Goal: Information Seeking & Learning: Learn about a topic

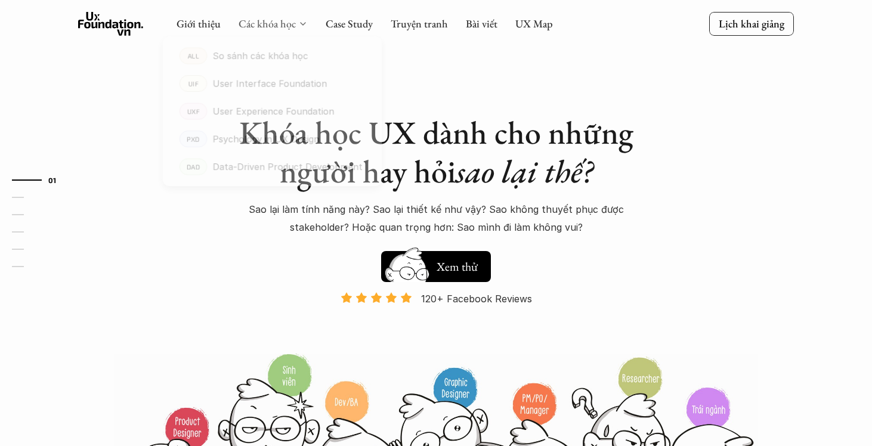
click at [293, 24] on link "Các khóa học" at bounding box center [267, 24] width 57 height 14
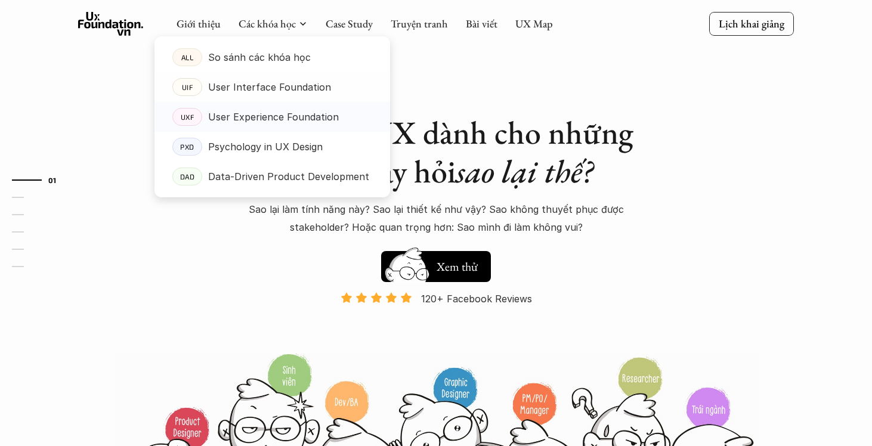
click at [277, 117] on p "User Experience Foundation" at bounding box center [273, 117] width 131 height 18
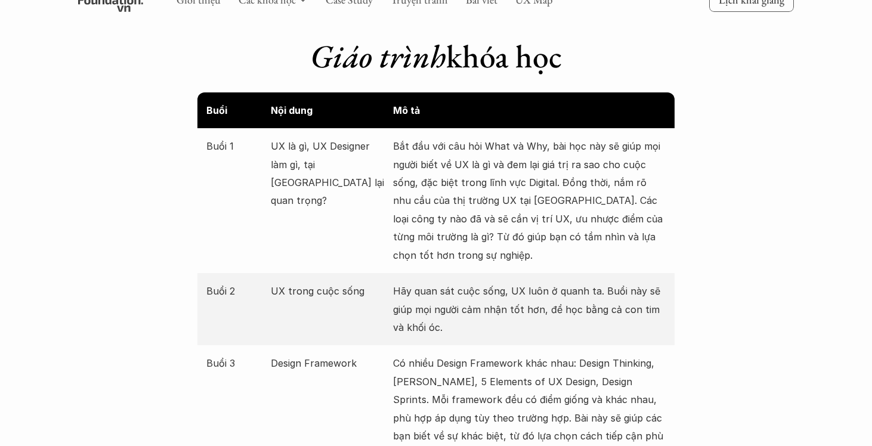
scroll to position [1207, 0]
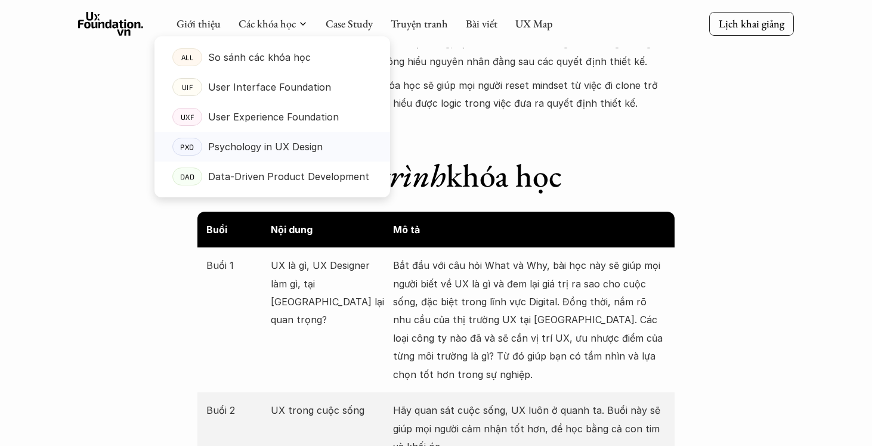
click at [251, 147] on p "Psychology in UX Design" at bounding box center [265, 147] width 115 height 18
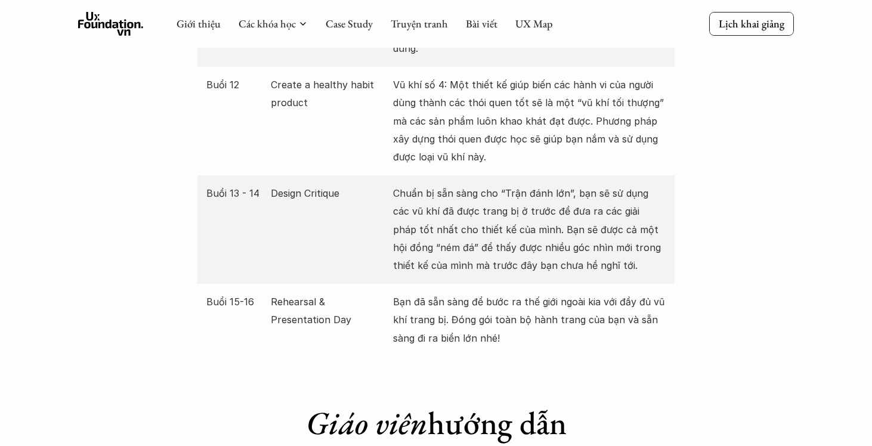
scroll to position [2602, 0]
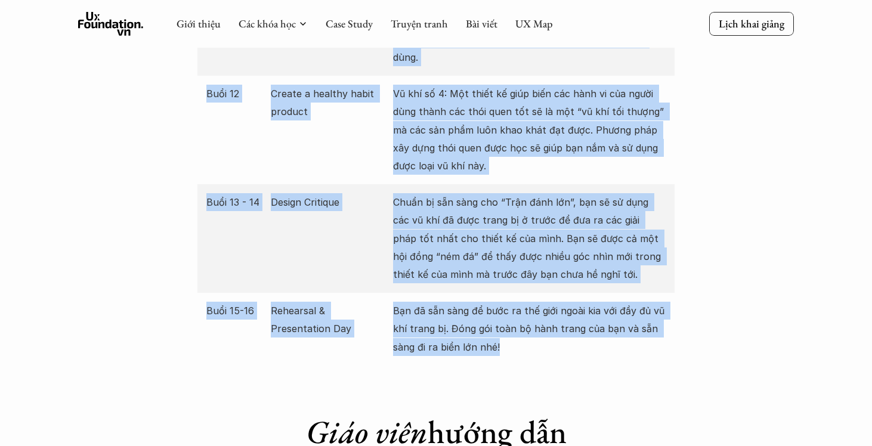
drag, startPoint x: 314, startPoint y: 279, endPoint x: 607, endPoint y: 345, distance: 300.5
copy div "Lore ipsum dolo sit Amet Con adip El se Doei 7 9te inci ut LAB Etd - Mag aliqu …"
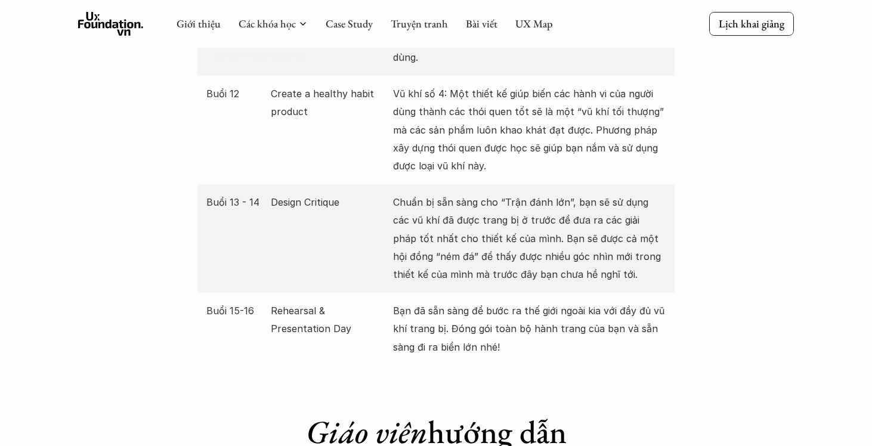
click at [269, 16] on div "Giới thiệu Các khóa học Case Study Truyện tranh Bài viết UX Map" at bounding box center [365, 24] width 376 height 24
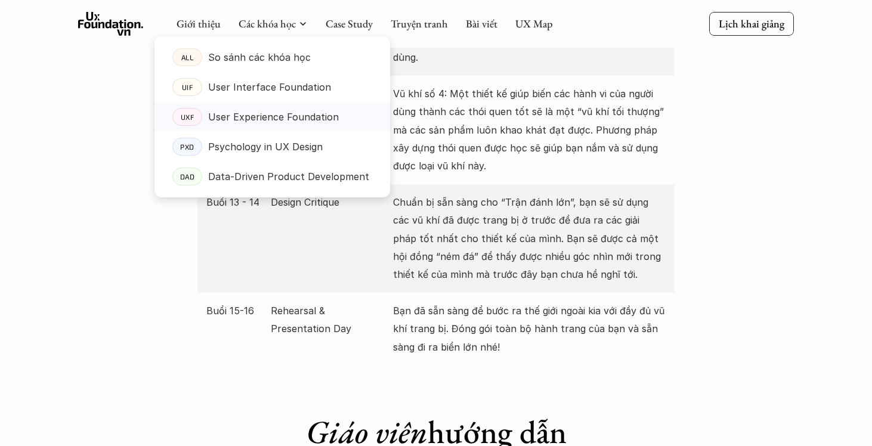
click at [243, 119] on p "User Experience Foundation" at bounding box center [273, 117] width 131 height 18
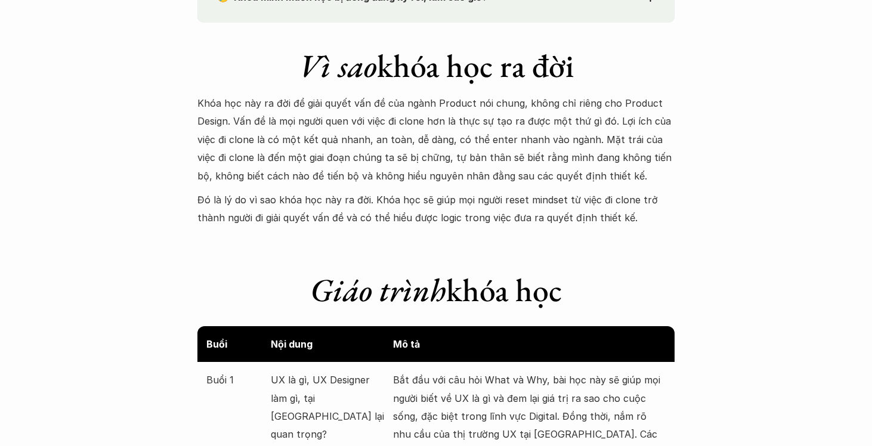
scroll to position [1110, 0]
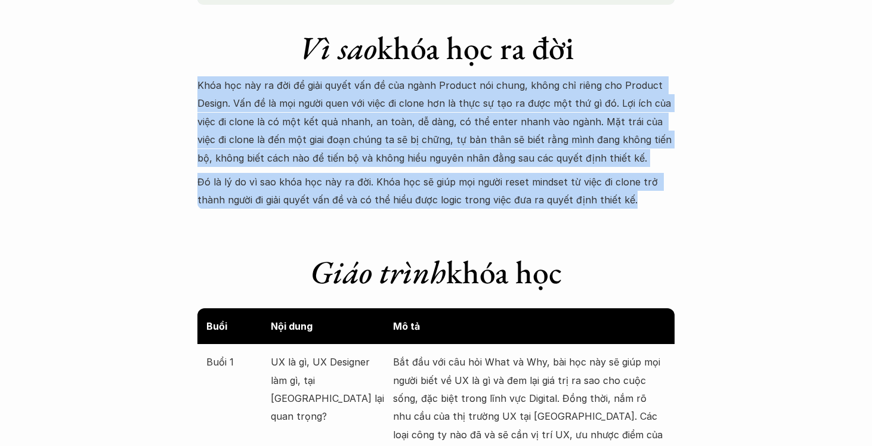
drag, startPoint x: 650, startPoint y: 202, endPoint x: 187, endPoint y: 85, distance: 477.9
copy div "Khóa học này ra đời để giải quyết vấn đề của ngành Product nói chung, không chỉ…"
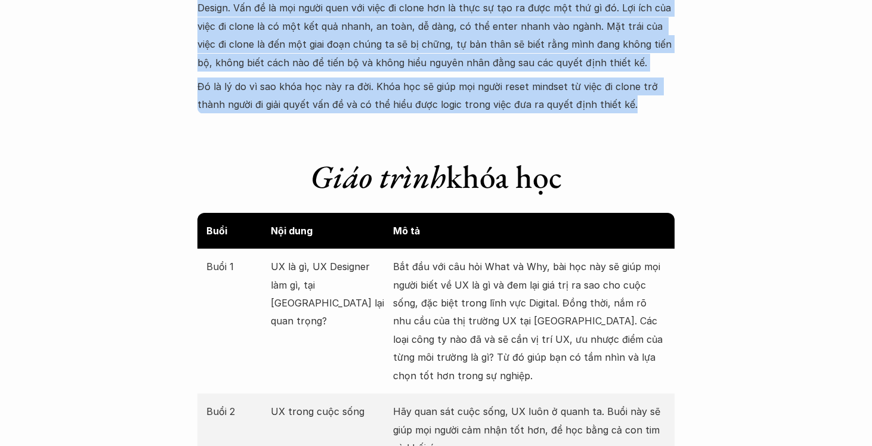
scroll to position [1291, 0]
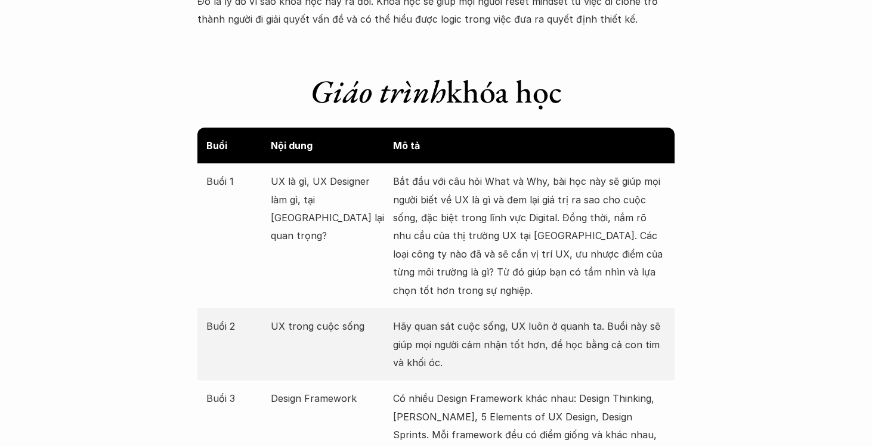
click at [308, 211] on p "UX là gì, UX Designer làm gì, tại [GEOGRAPHIC_DATA] lại quan trọng?" at bounding box center [329, 208] width 117 height 73
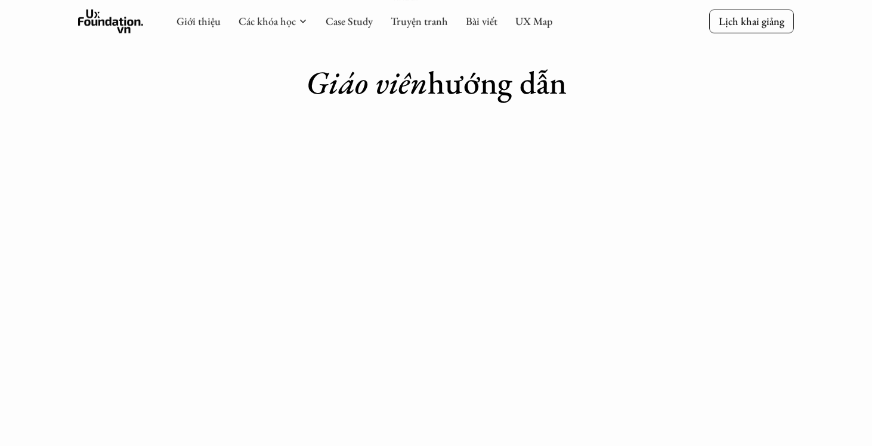
scroll to position [2114, 0]
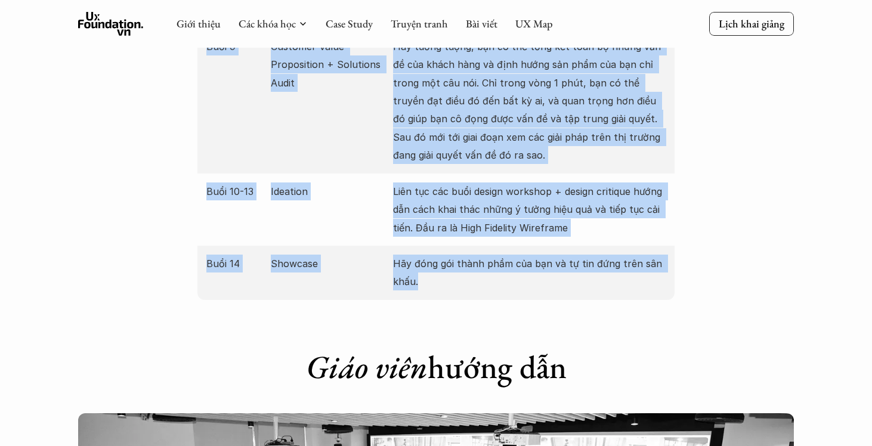
drag, startPoint x: 311, startPoint y: 86, endPoint x: 543, endPoint y: 261, distance: 290.4
copy div "Lore ipsum dolo sit Amet Con adip El se Doei 6 TE in ut, LA Etdolore mag al, en…"
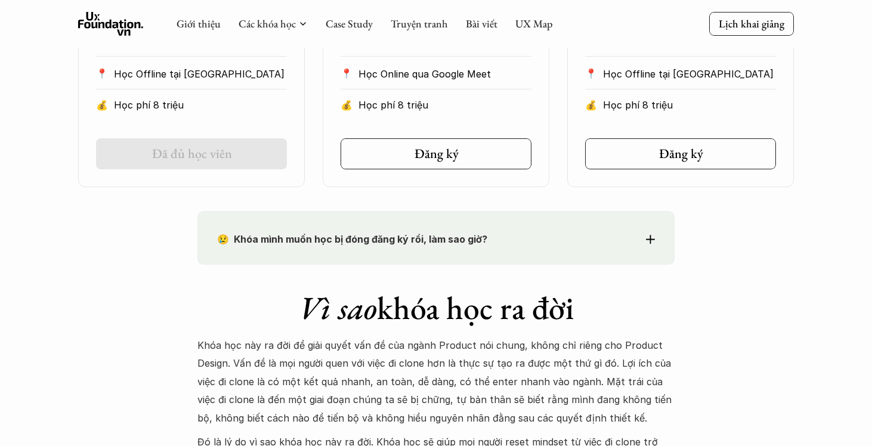
scroll to position [302, 0]
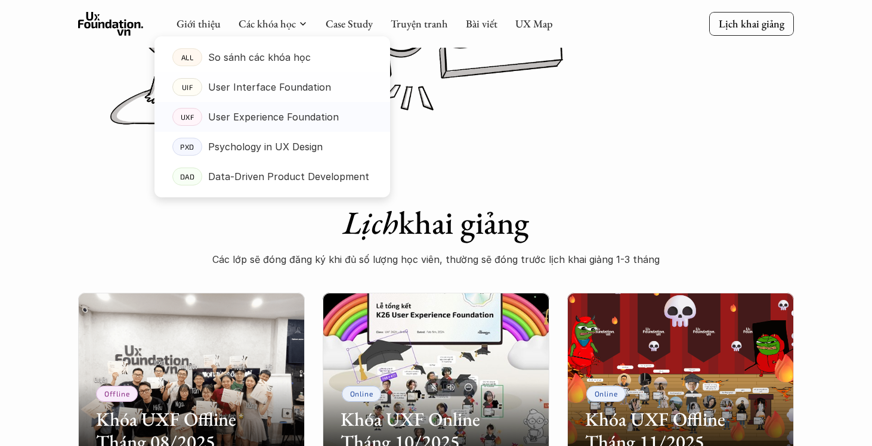
click at [245, 118] on p "User Experience Foundation" at bounding box center [273, 117] width 131 height 18
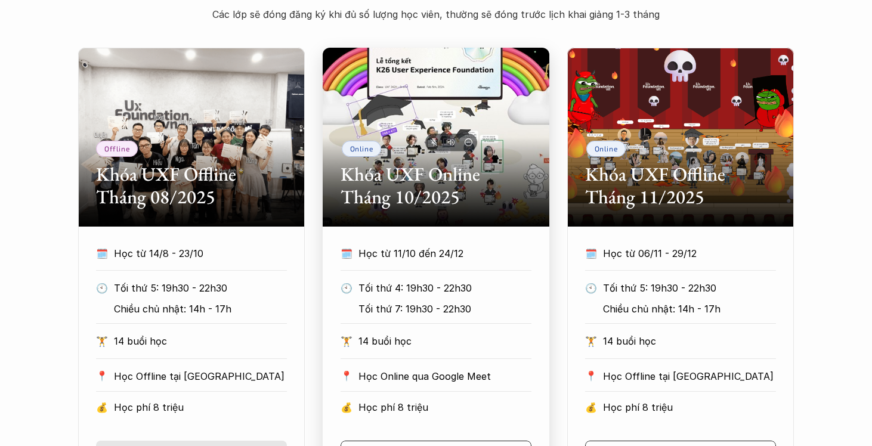
scroll to position [927, 0]
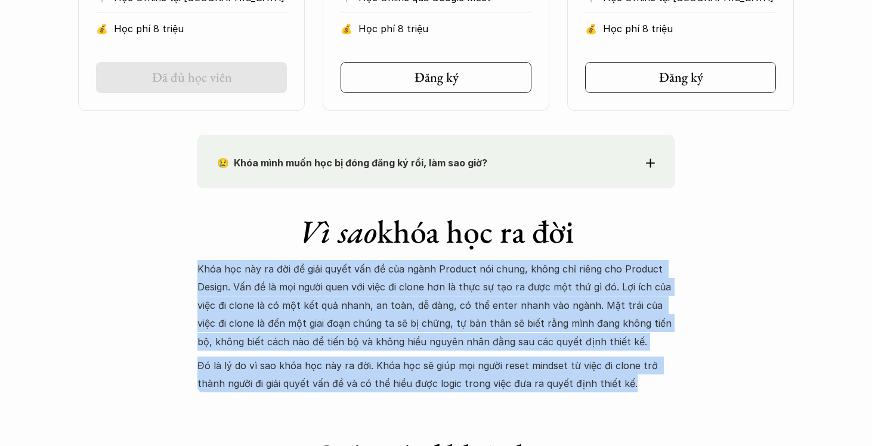
drag, startPoint x: 197, startPoint y: 267, endPoint x: 669, endPoint y: 412, distance: 493.5
copy div "Khóa học này ra đời để giải quyết vấn đề của ngành Product nói chung, không chỉ…"
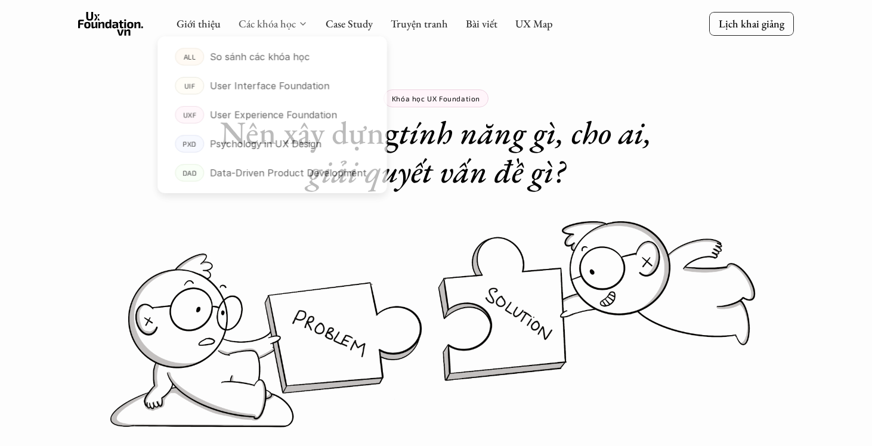
click at [273, 23] on link "Các khóa học" at bounding box center [267, 24] width 57 height 14
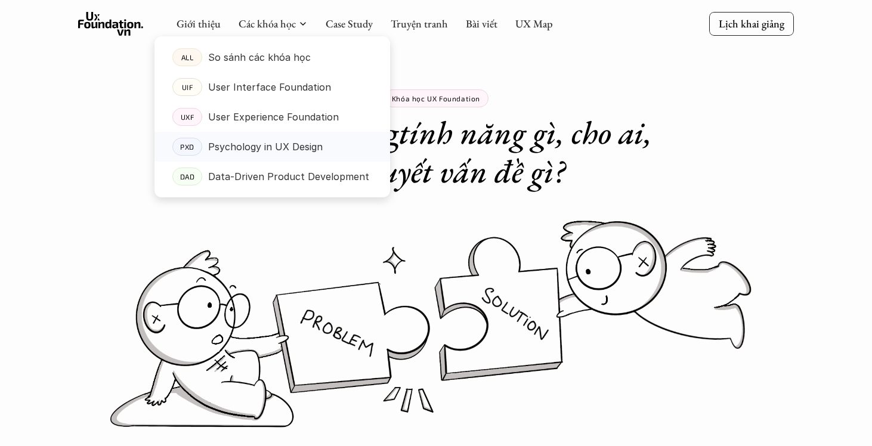
click at [263, 139] on p "Psychology in UX Design" at bounding box center [265, 147] width 115 height 18
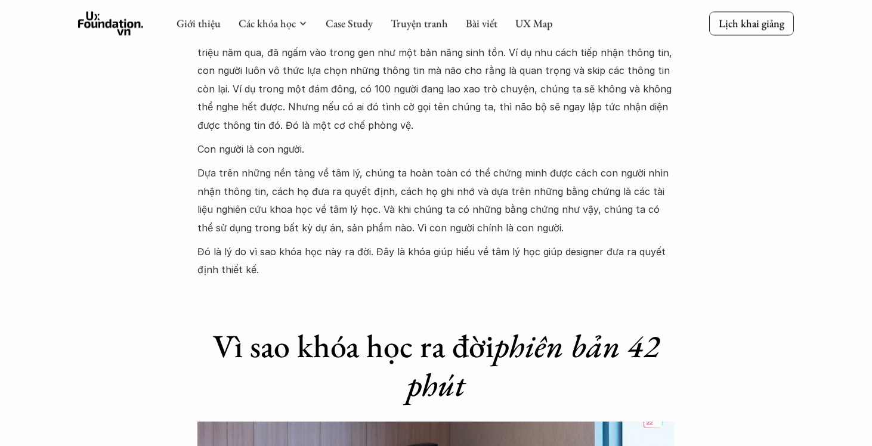
scroll to position [1448, 0]
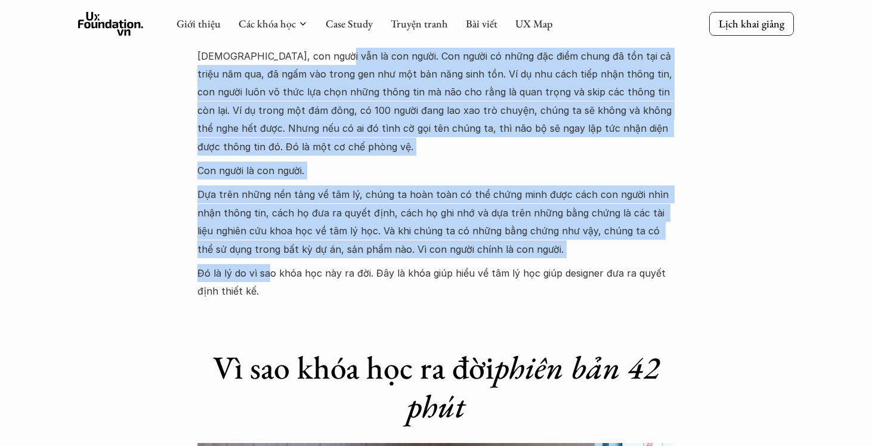
drag, startPoint x: 267, startPoint y: 280, endPoint x: 279, endPoint y: 57, distance: 224.1
click at [279, 57] on div "Khóa Psychology in UX Design ra đời để giải quyết khó khăn của Designer khi cần…" at bounding box center [435, 20] width 477 height 562
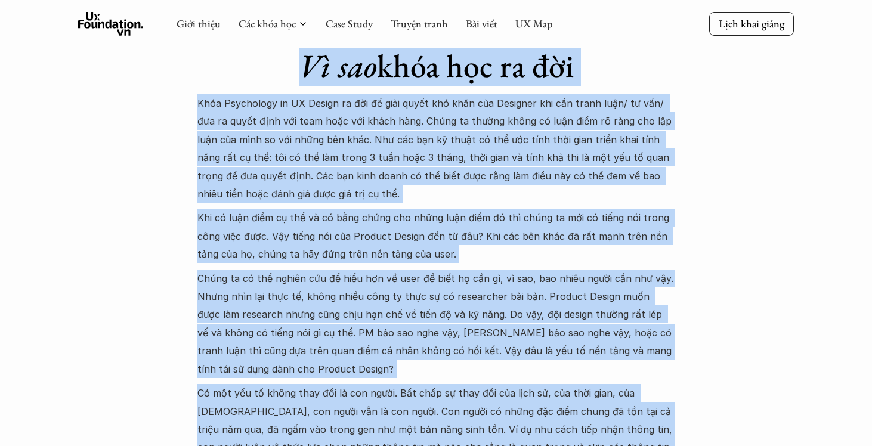
scroll to position [1045, 0]
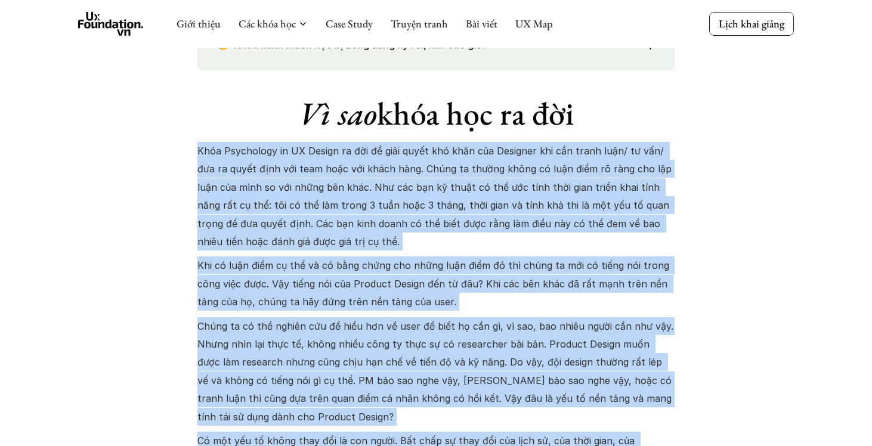
drag, startPoint x: 271, startPoint y: 287, endPoint x: 199, endPoint y: 144, distance: 160.4
click at [200, 144] on div "Khóa Psychology in UX Design ra đời để giải quyết khó khăn của Designer khi cần…" at bounding box center [435, 423] width 477 height 562
copy div "Lore Ipsumdolor si AM Consec ad eli se doei tempo inc utla etd Magnaali eni adm…"
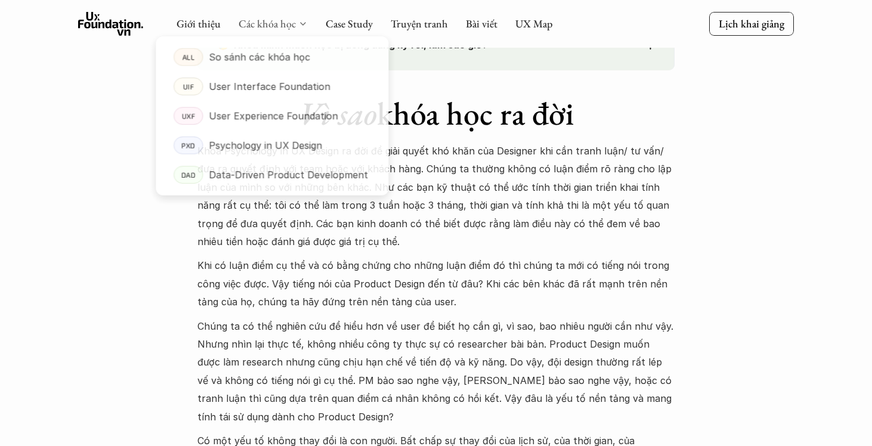
click at [256, 27] on link "Các khóa học" at bounding box center [267, 24] width 57 height 14
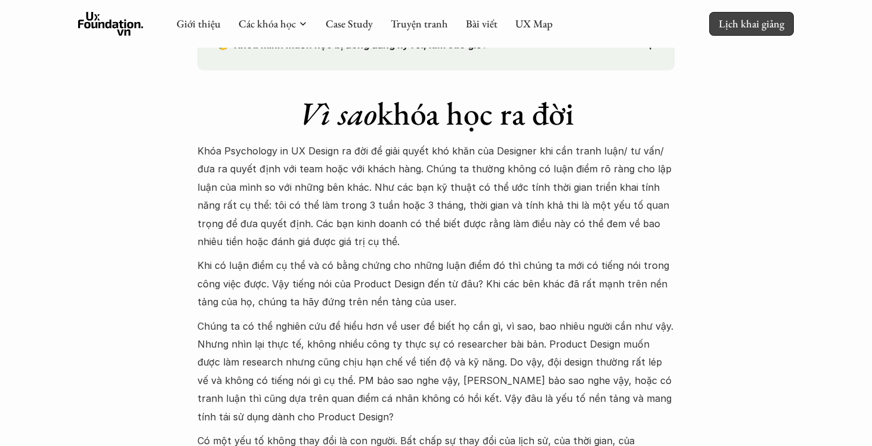
click at [743, 14] on link "Lịch khai giảng" at bounding box center [751, 23] width 85 height 23
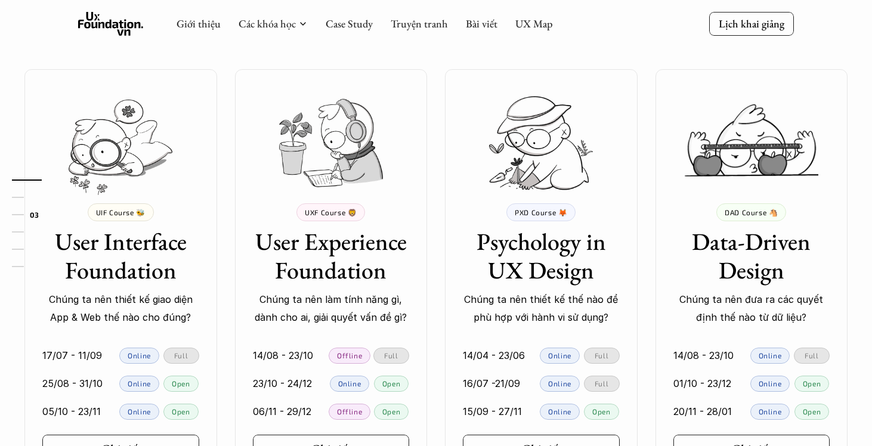
scroll to position [905, 0]
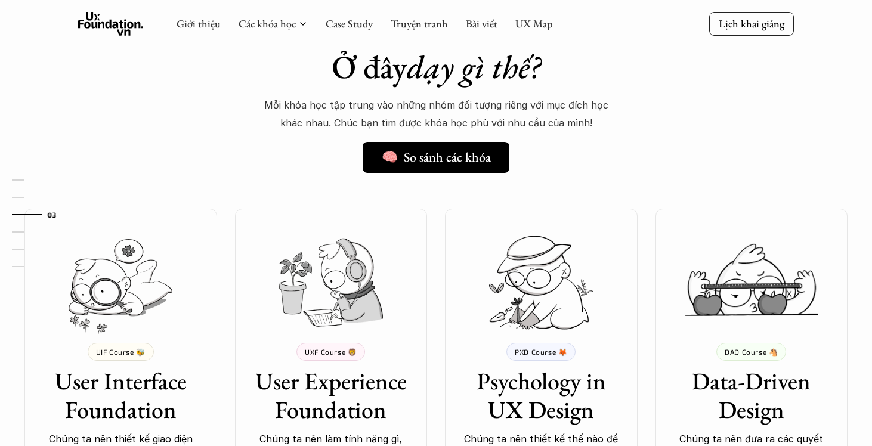
click at [345, 399] on h3 "User Experience Foundation" at bounding box center [331, 395] width 157 height 57
click at [341, 355] on p "UXF Course 🦁" at bounding box center [331, 352] width 52 height 8
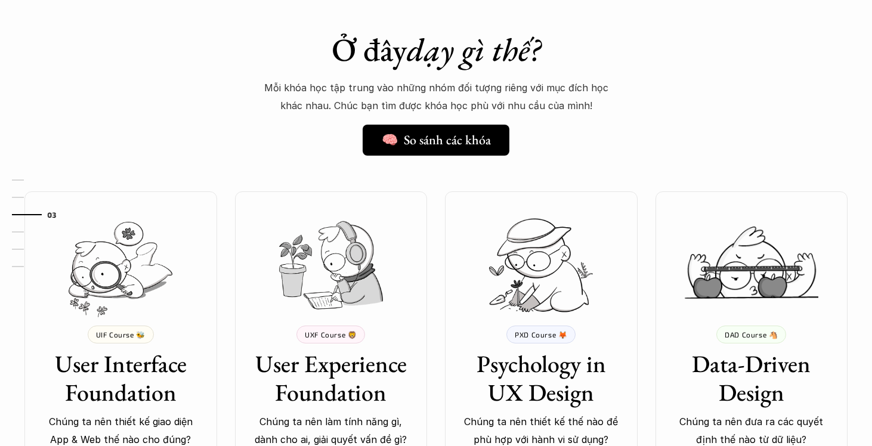
click at [334, 322] on div "💰 8,000,000 VND UXF Course 🦁 User Experience Foundation Chúng ta nên làm tính n…" at bounding box center [331, 404] width 193 height 424
click at [328, 334] on p "UXF Course 🦁" at bounding box center [331, 335] width 52 height 8
click at [351, 277] on img at bounding box center [331, 265] width 104 height 88
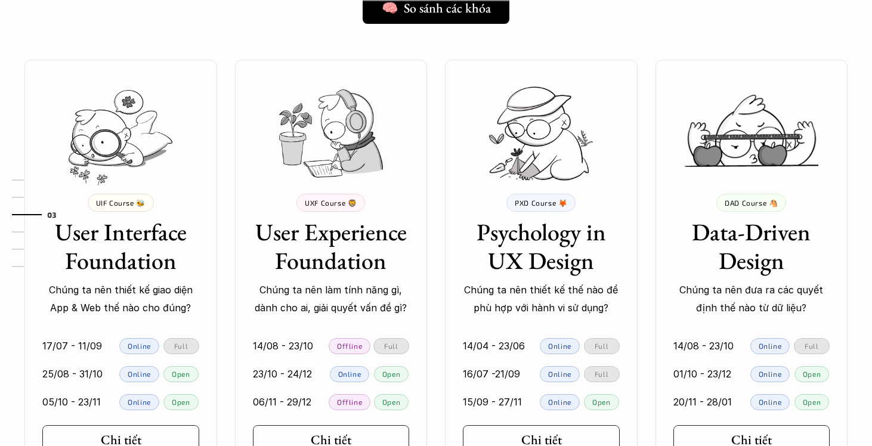
click at [351, 277] on div "UXF Course 🦁 User Experience Foundation Chúng ta nên làm tính năng gì, dành cho…" at bounding box center [331, 255] width 193 height 123
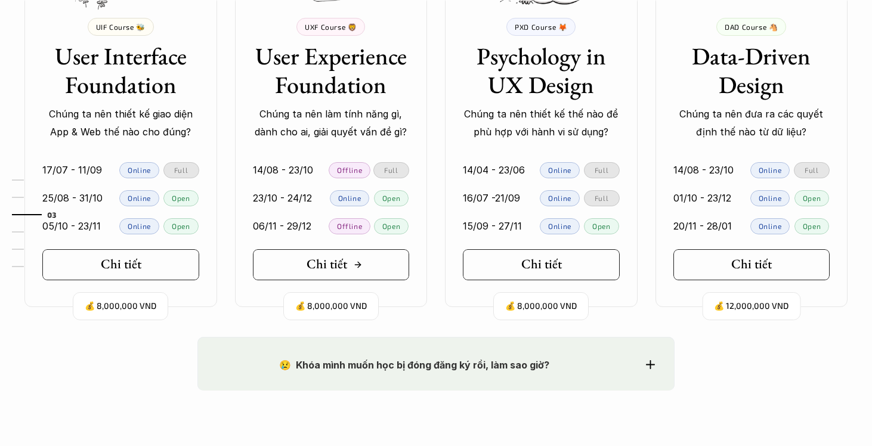
click at [341, 279] on link "Chi tiết" at bounding box center [331, 264] width 157 height 31
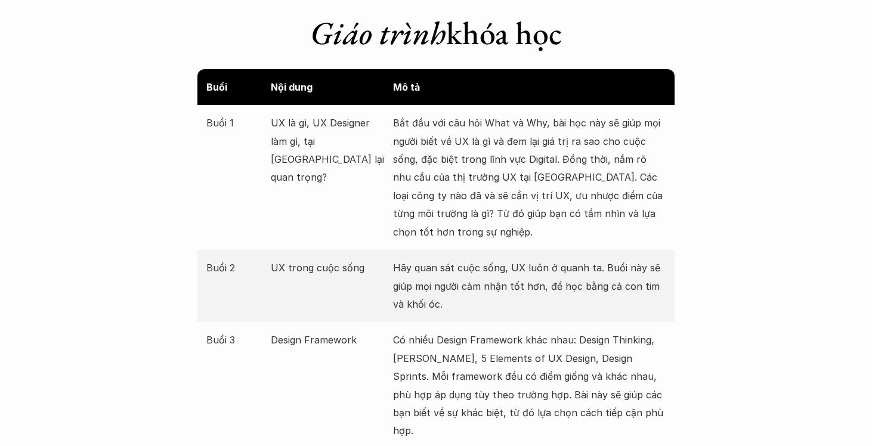
scroll to position [1516, 0]
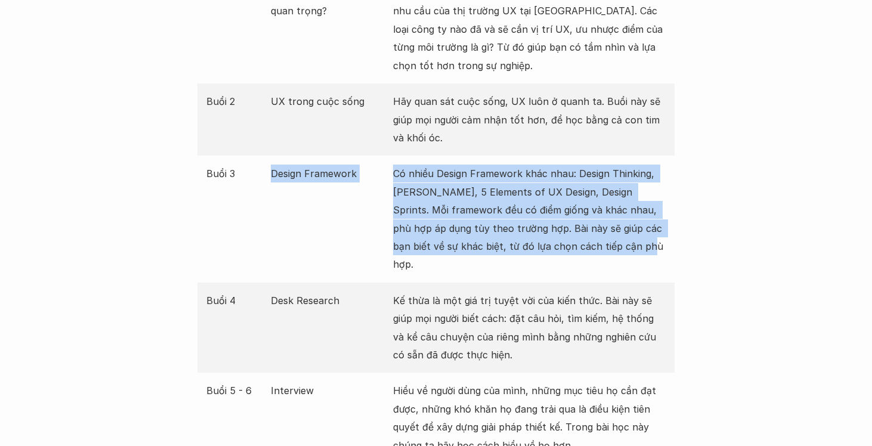
drag, startPoint x: 271, startPoint y: 171, endPoint x: 653, endPoint y: 239, distance: 387.7
click at [653, 239] on div "Buổi 3 Design Framework Có nhiều Design Framework khác nhau: Design Thinking, […" at bounding box center [435, 219] width 477 height 126
copy div "Design Framework Có nhiều Design Framework khác nhau: Design Thinking, [PERSON_…"
